Goal: Use online tool/utility: Utilize a website feature to perform a specific function

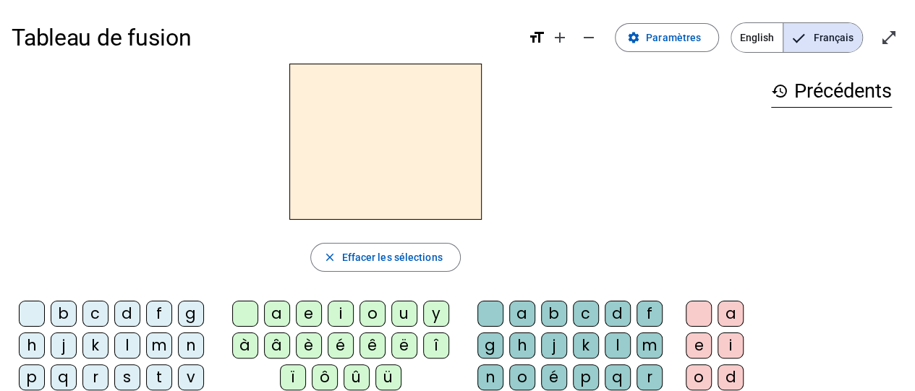
click at [158, 378] on div "t" at bounding box center [159, 378] width 26 height 26
click at [307, 317] on div "e" at bounding box center [309, 314] width 26 height 26
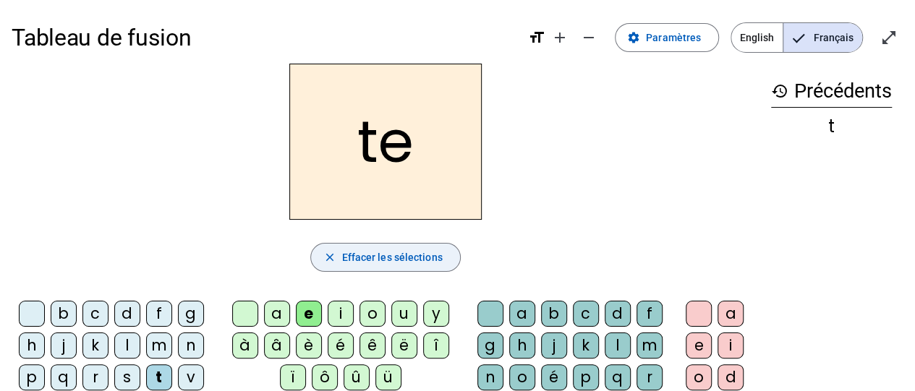
click at [419, 253] on span "Effacer les sélections" at bounding box center [391, 257] width 101 height 17
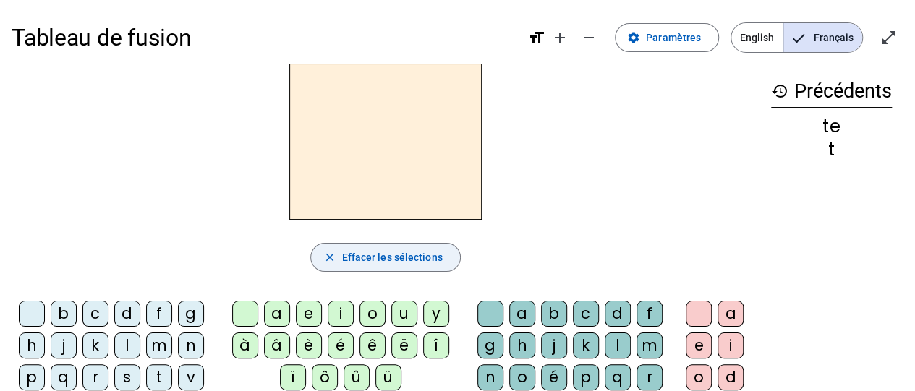
click at [132, 319] on div "d" at bounding box center [127, 314] width 26 height 26
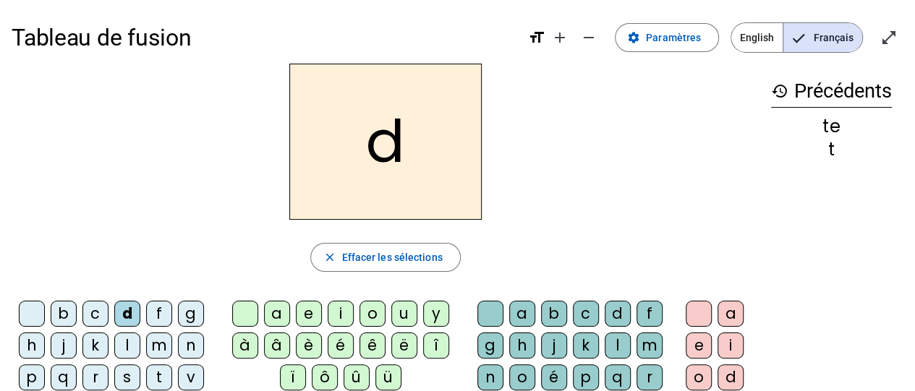
click at [308, 317] on div "e" at bounding box center [309, 314] width 26 height 26
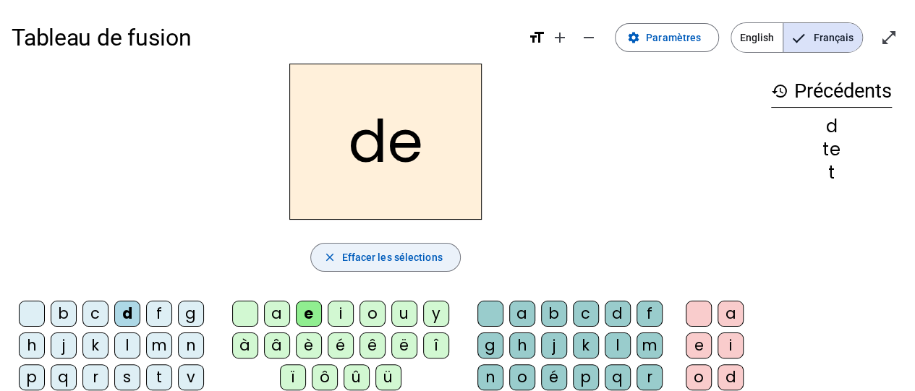
click at [421, 262] on span "Effacer les sélections" at bounding box center [391, 257] width 101 height 17
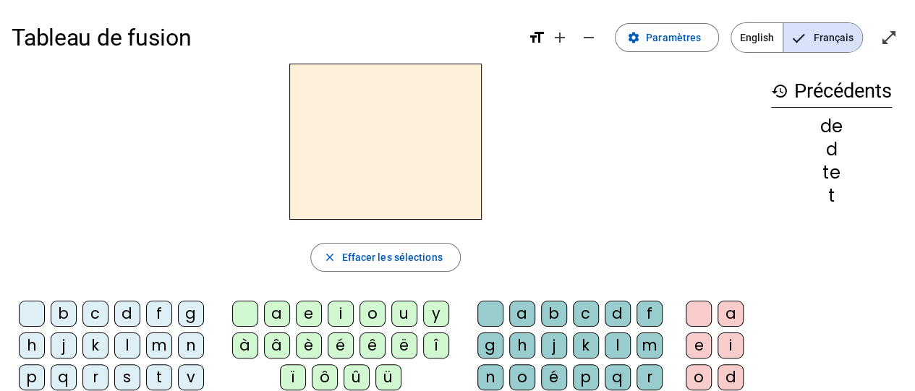
click at [168, 352] on div "m" at bounding box center [159, 346] width 26 height 26
click at [303, 314] on div "e" at bounding box center [309, 314] width 26 height 26
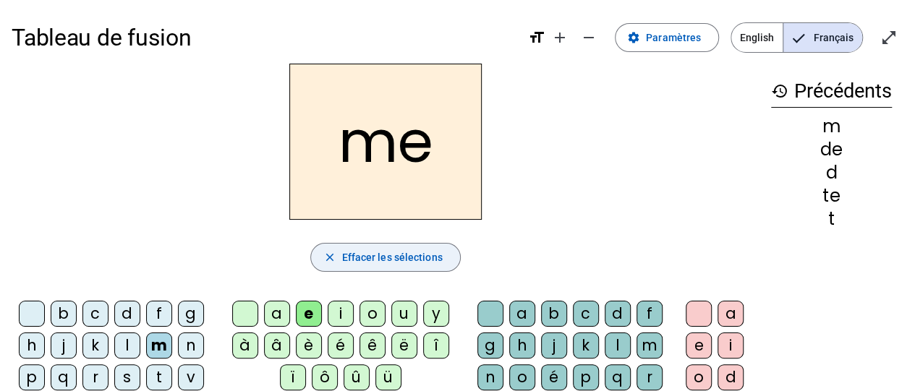
click at [375, 260] on span "Effacer les sélections" at bounding box center [391, 257] width 101 height 17
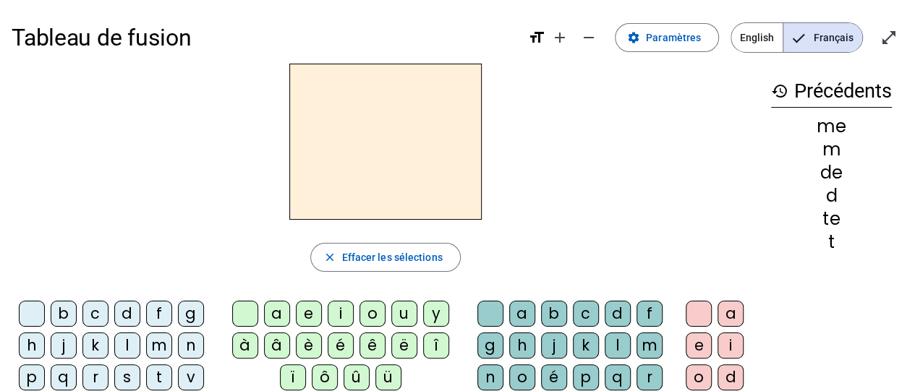
click at [159, 344] on div "m" at bounding box center [159, 346] width 26 height 26
click at [275, 315] on div "a" at bounding box center [277, 314] width 26 height 26
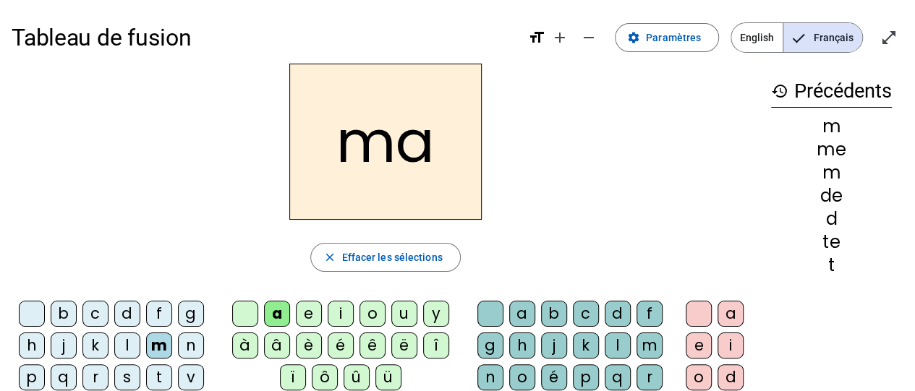
click at [408, 262] on span "Effacer les sélections" at bounding box center [391, 257] width 101 height 17
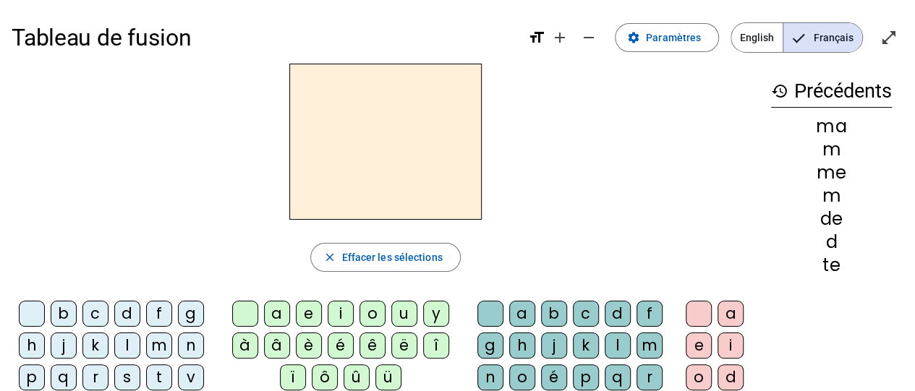
click at [157, 343] on div "m" at bounding box center [159, 346] width 26 height 26
click at [276, 316] on div "a" at bounding box center [277, 314] width 26 height 26
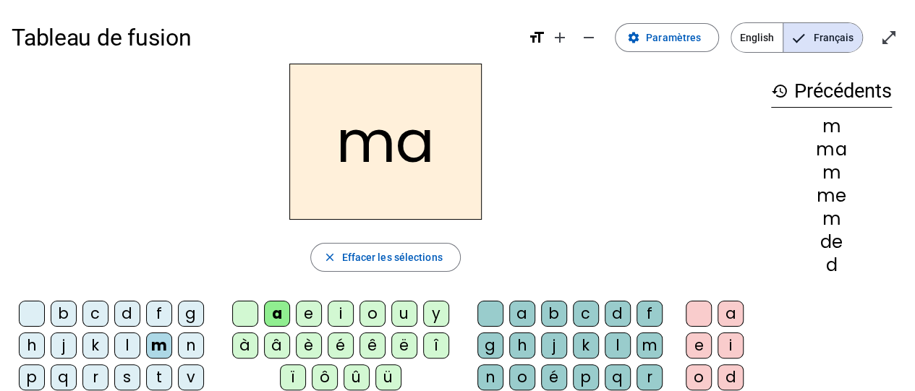
click at [615, 348] on div "l" at bounding box center [618, 346] width 26 height 26
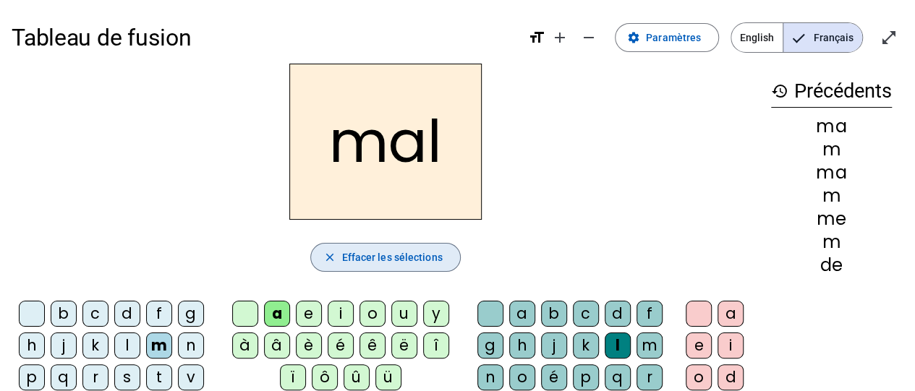
click at [411, 257] on span "Effacer les sélections" at bounding box center [391, 257] width 101 height 17
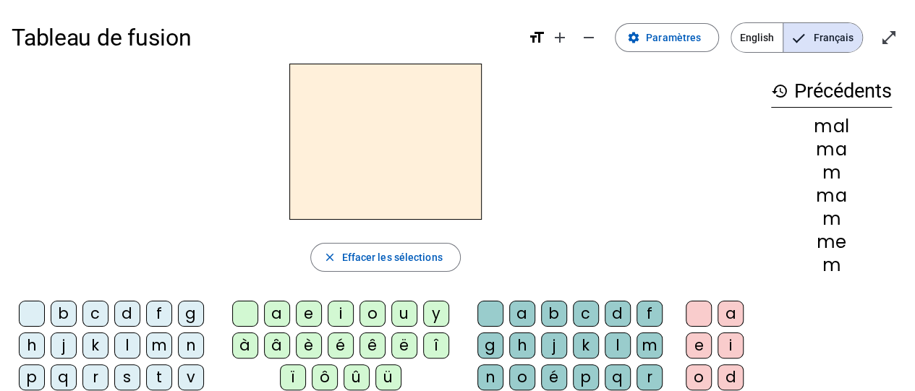
click at [162, 345] on div "m" at bounding box center [159, 346] width 26 height 26
click at [344, 316] on div "i" at bounding box center [341, 314] width 26 height 26
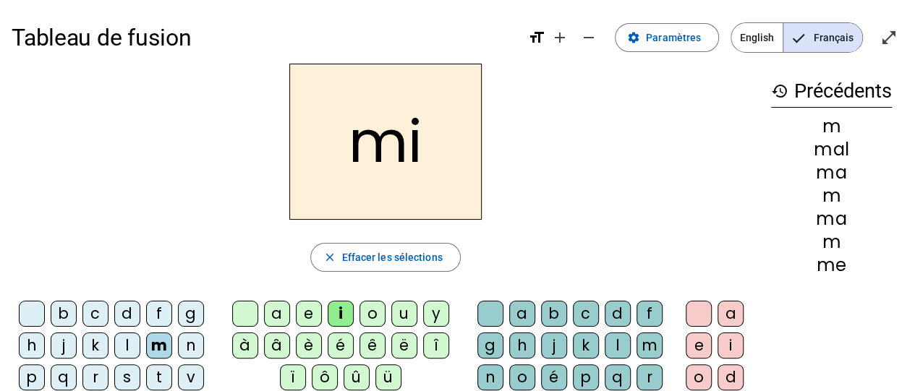
click at [622, 349] on div "l" at bounding box center [618, 346] width 26 height 26
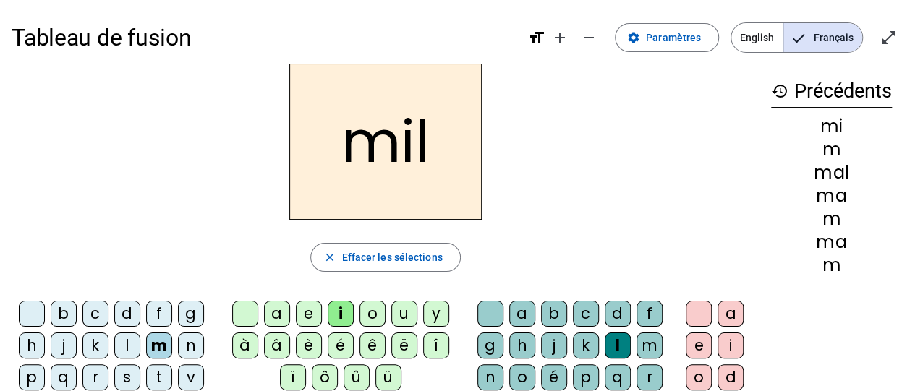
click at [395, 260] on span "Effacer les sélections" at bounding box center [391, 257] width 101 height 17
